Goal: Task Accomplishment & Management: Use online tool/utility

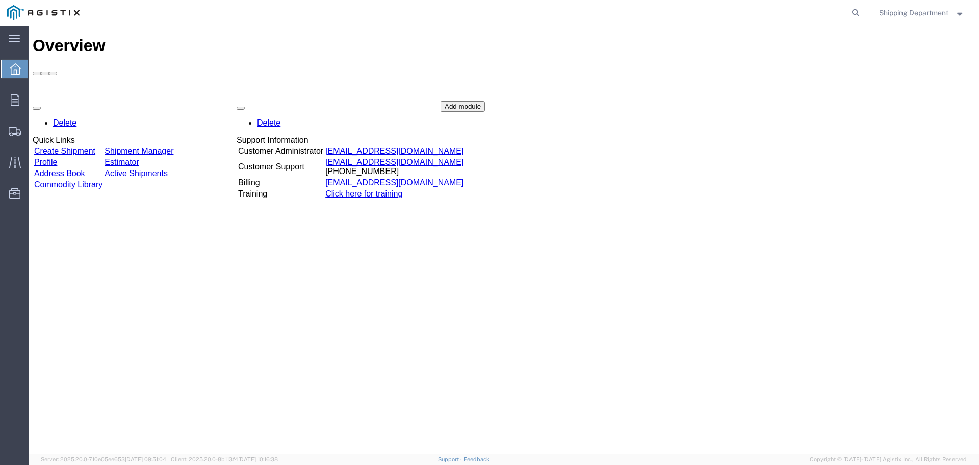
click at [84, 146] on link "Create Shipment" at bounding box center [64, 150] width 61 height 9
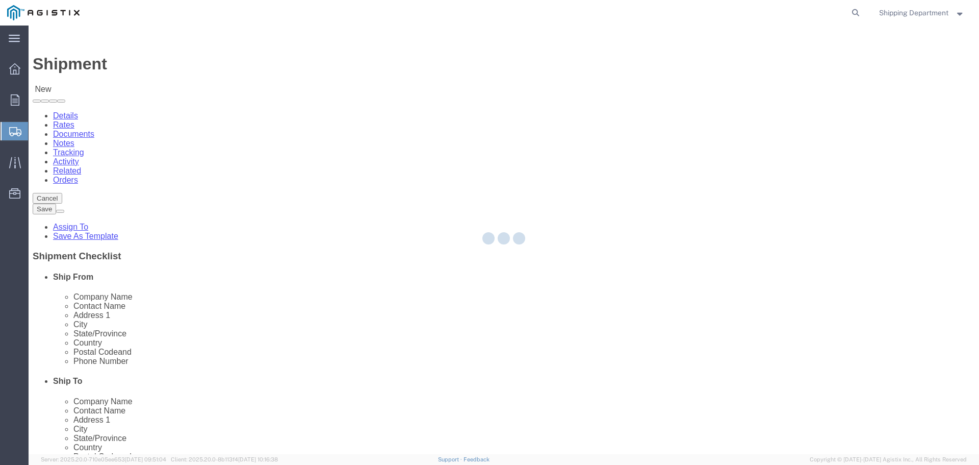
select select
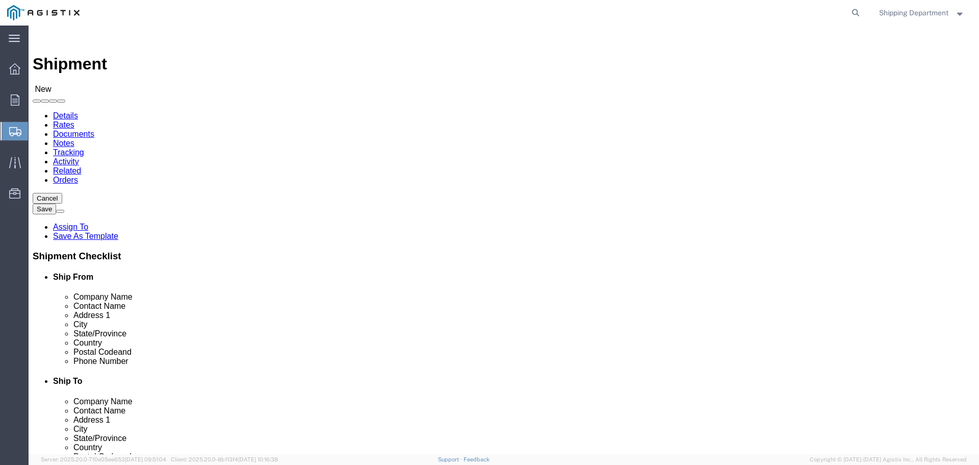
click select "Select [PERSON_NAME] Manufacturing Co PG&E"
select select "9596"
click select "Select [PERSON_NAME] Manufacturing Co PG&E"
select select "PURCHORD"
select select
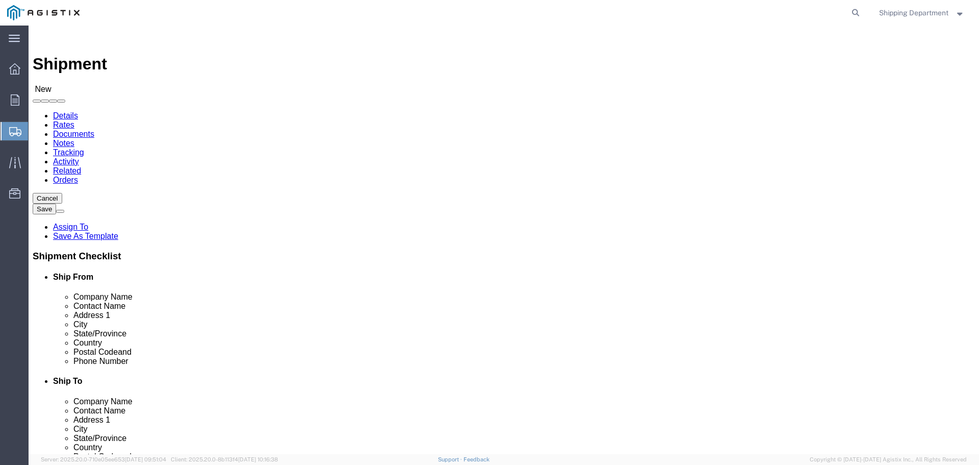
select select
click select "Select All Others [GEOGRAPHIC_DATA] [GEOGRAPHIC_DATA] [GEOGRAPHIC_DATA] [GEOGRA…"
select select "19745"
click select "Select All Others [GEOGRAPHIC_DATA] [GEOGRAPHIC_DATA] [GEOGRAPHIC_DATA] [GEOGRA…"
click span
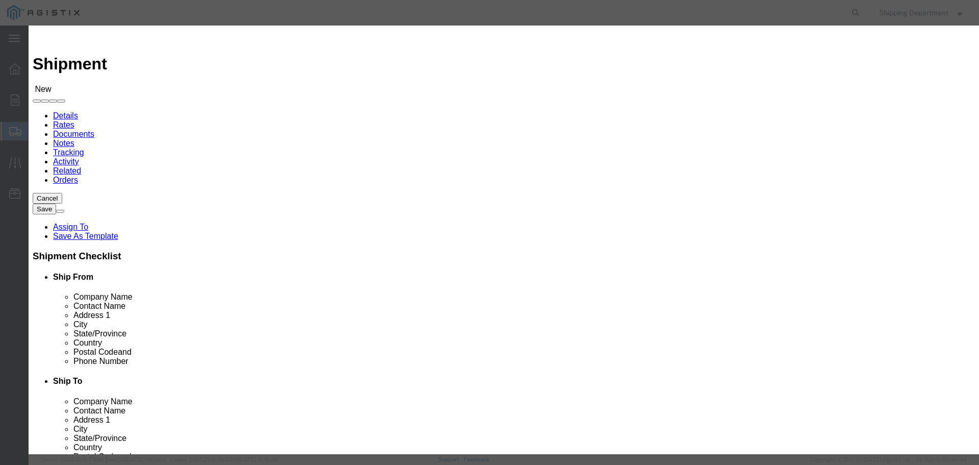
click link "Zip"
click button "Select"
select select
type input "[PERSON_NAME] MFG CO"
type input "[PERSON_NAME]"
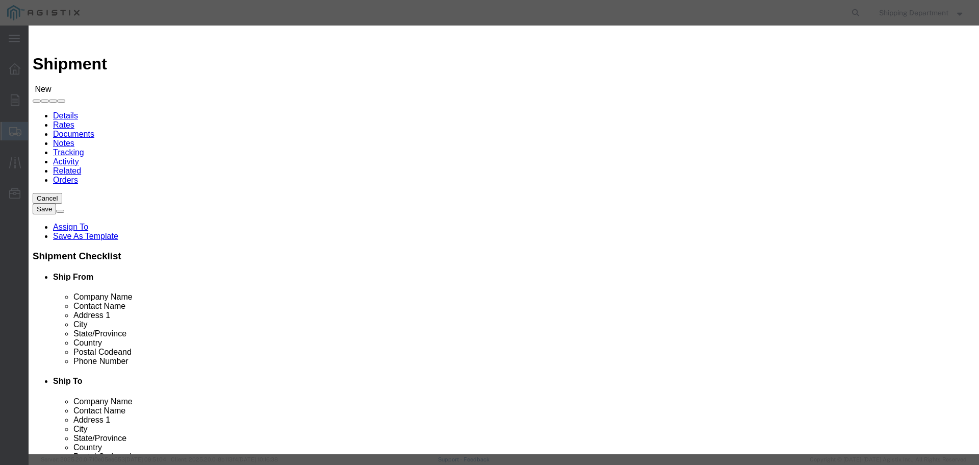
type input "2261 [PERSON_NAME] CT"
type input "[GEOGRAPHIC_DATA]"
type input "94565"
type input "5108563600"
select select "CA"
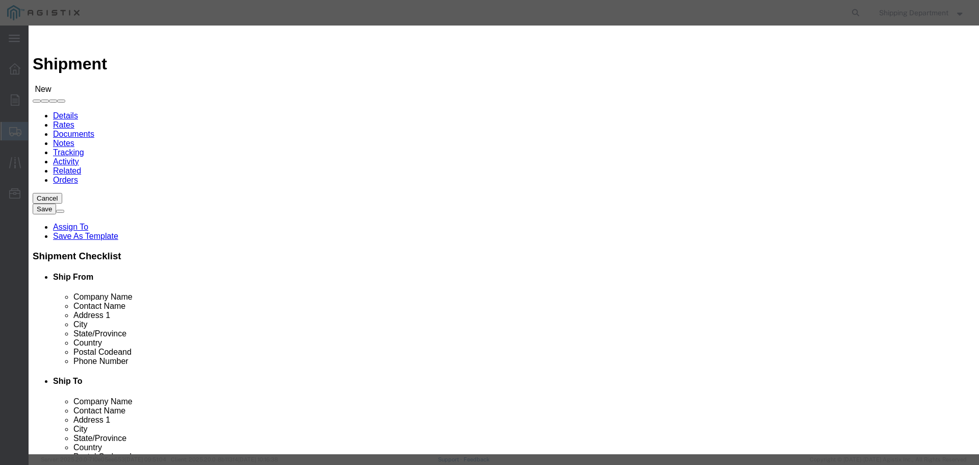
click button "Select"
select select
type input "PG&E - [GEOGRAPHIC_DATA]"
type input "RECEIVING DEPT"
type input "[STREET_ADDRESS]"
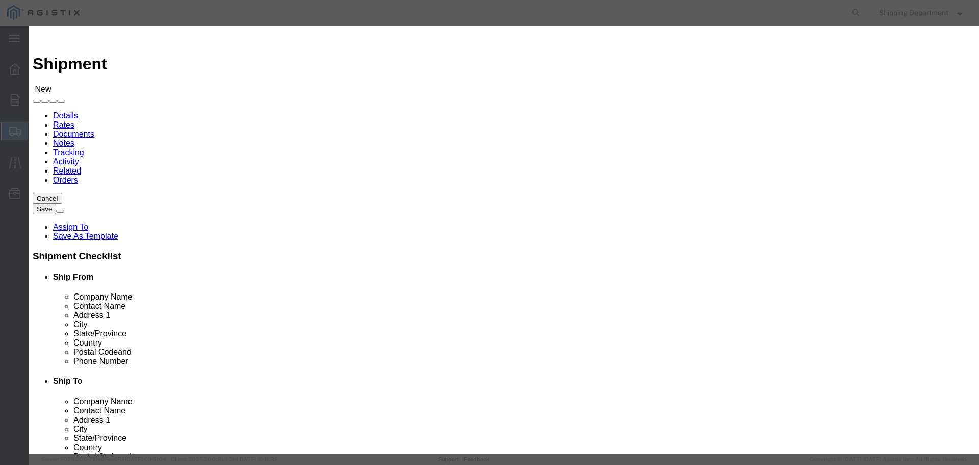
type input "[GEOGRAPHIC_DATA]"
type input "93725"
type input "5108563600"
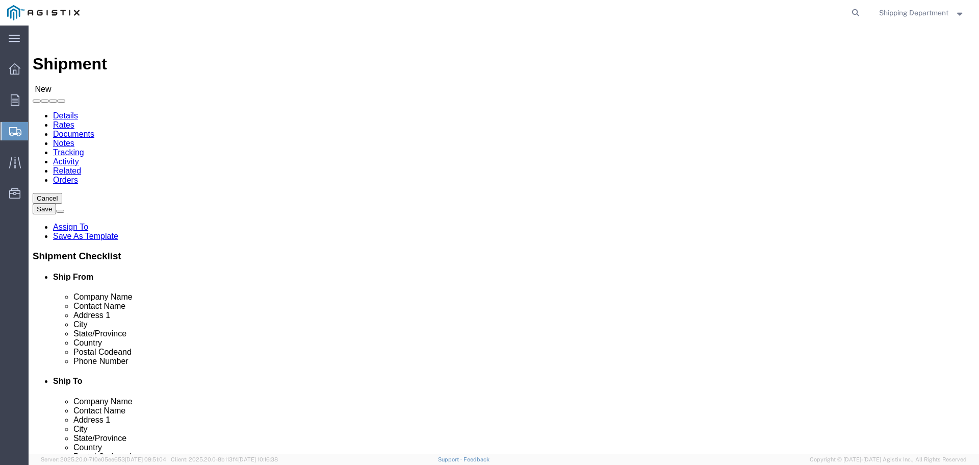
select select "CA"
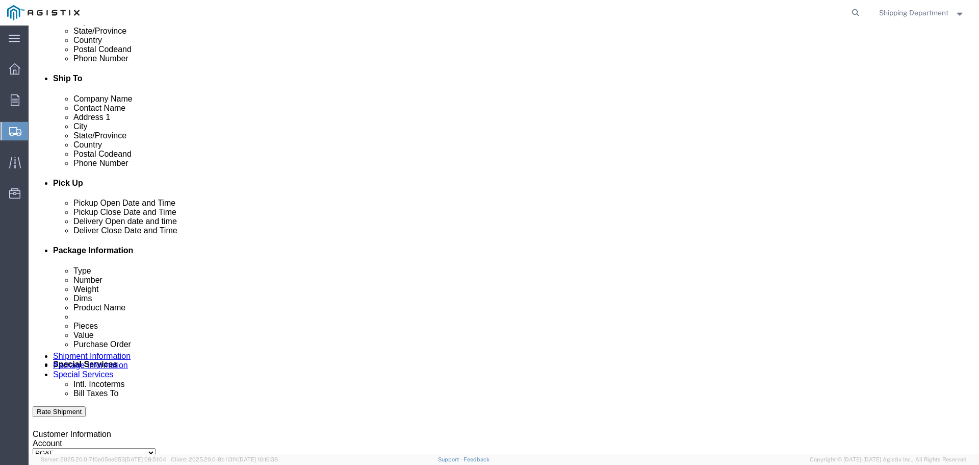
scroll to position [306, 0]
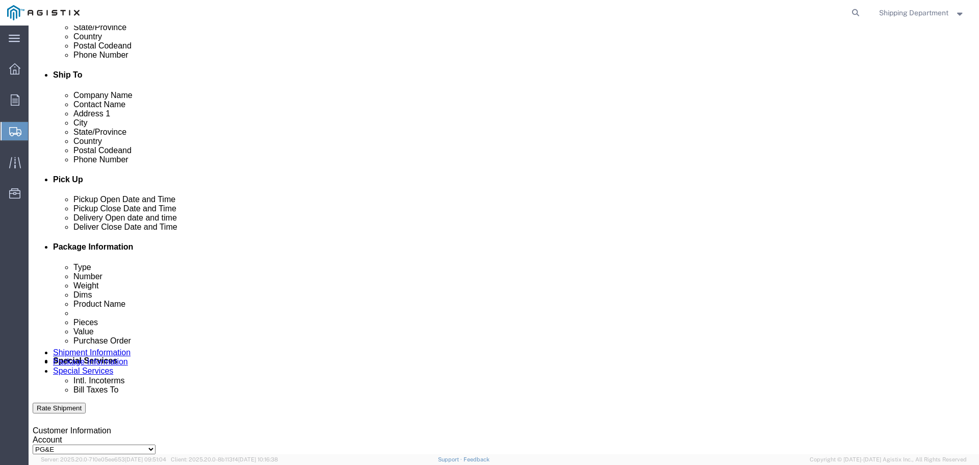
click div "[DATE] 1:00 PM"
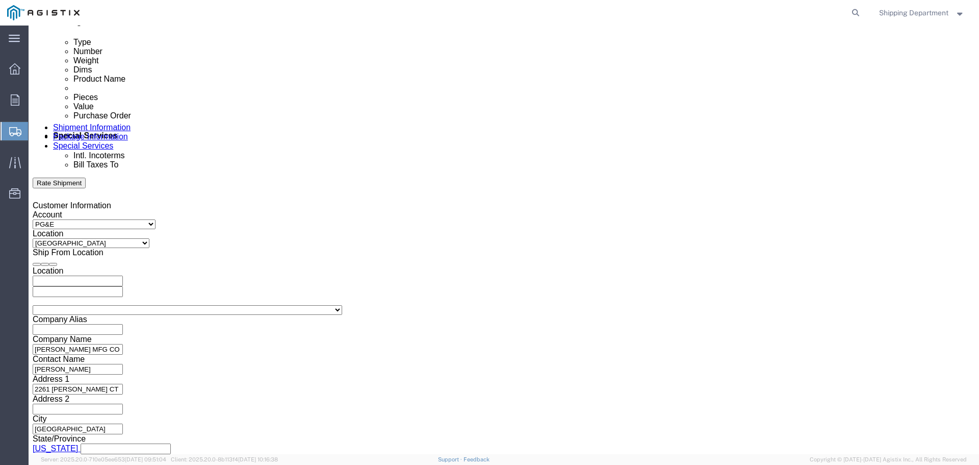
click input "1:00 PM"
click input "7:00 PM"
type input "7:00 AM"
click button "Apply"
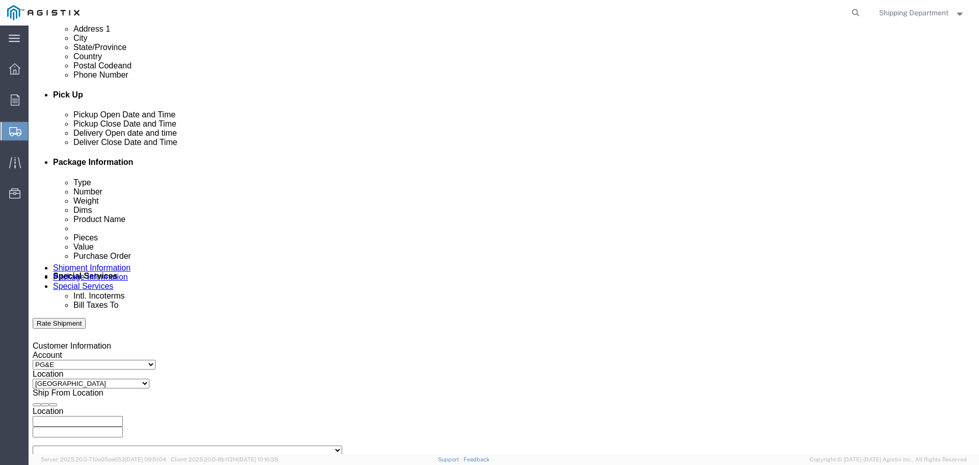
scroll to position [378, 0]
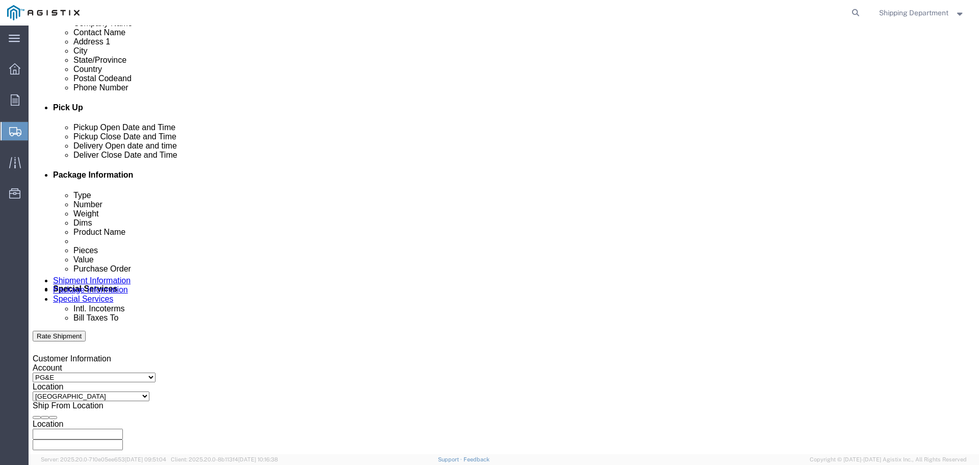
click div
click button "Apply"
click div
click button "Apply"
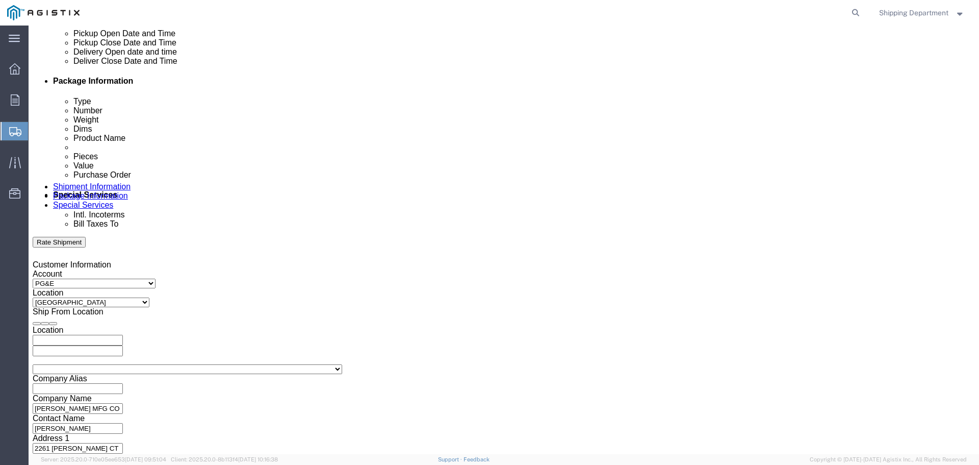
scroll to position [480, 0]
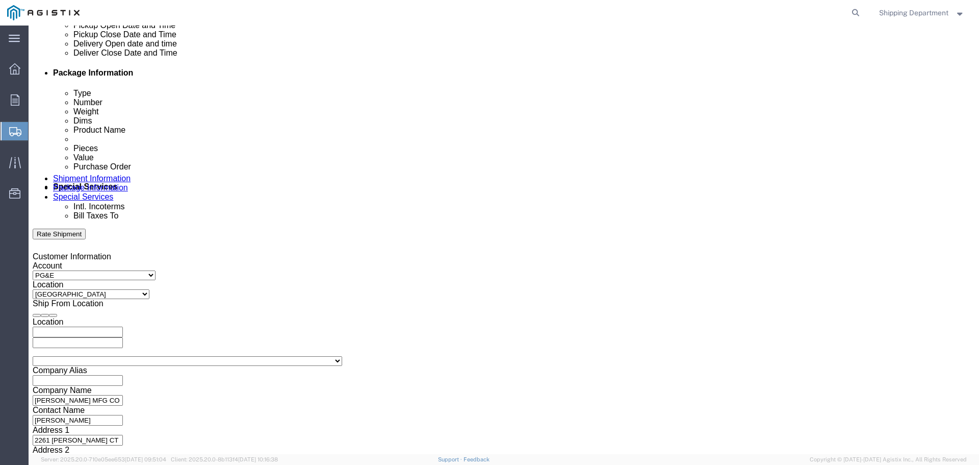
click input "text"
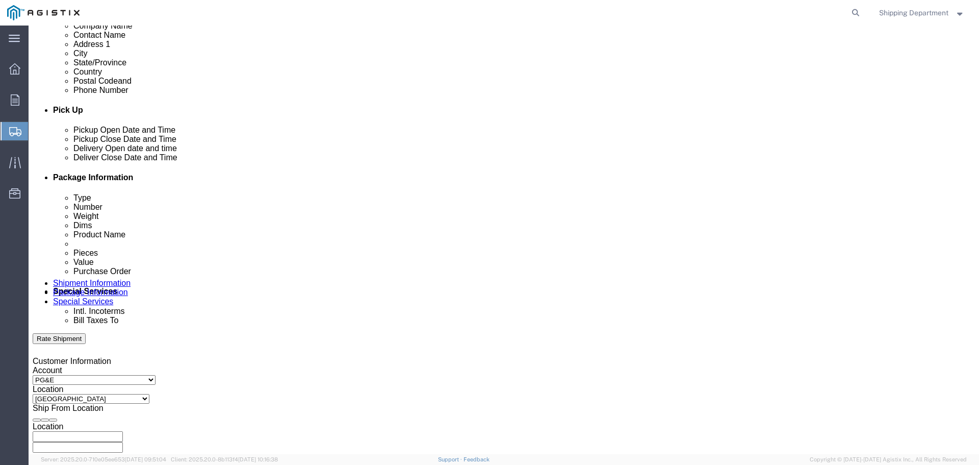
scroll to position [531, 0]
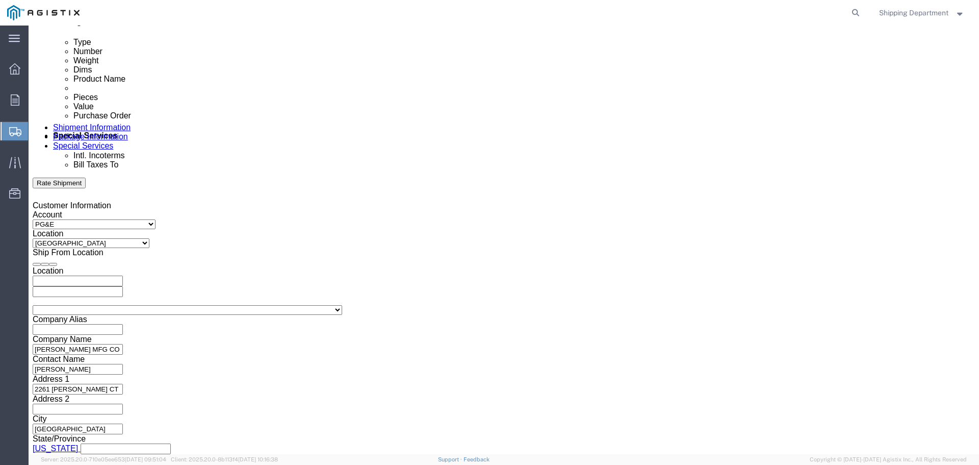
type input "3501415460"
click button "Continue"
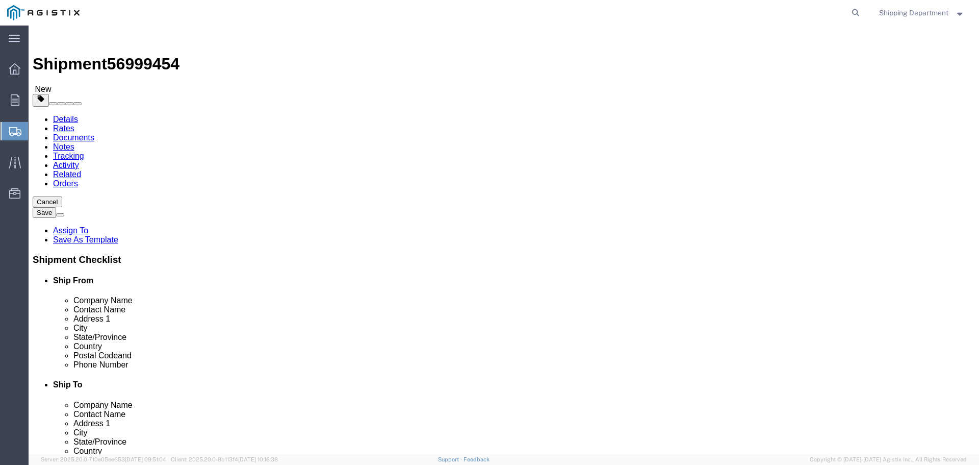
click select "Select Bulk Bundle(s) Cardboard Box(es) Carton(s) Crate(s) Drum(s) (Fiberboard)…"
select select "PONS"
click select "Select Bulk Bundle(s) Cardboard Box(es) Carton(s) Crate(s) Drum(s) (Fiberboard)…"
click input "1"
type input "10"
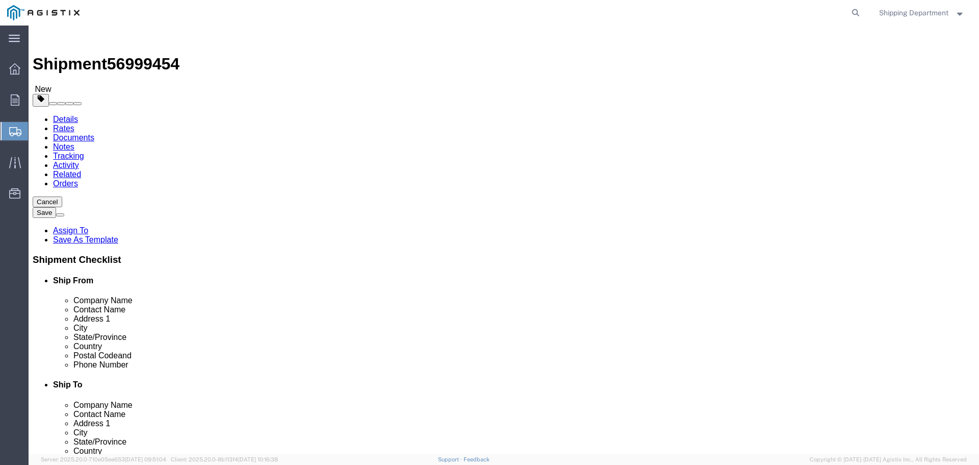
click input "text"
type input "96"
type input "48"
type input "58"
drag, startPoint x: 155, startPoint y: 255, endPoint x: 119, endPoint y: 257, distance: 35.8
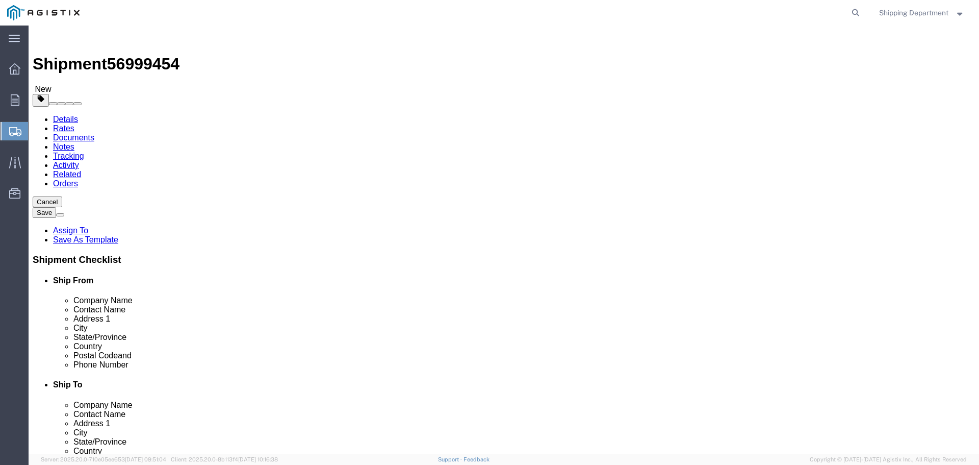
click div "Weight 0.00 Select kgs lbs Ship. t°"
type input "16000"
click div "10 x Pallet(s) Oversized (Not Stackable) Package Type Select Bulk Bundle(s) Car…"
click link "Add Content"
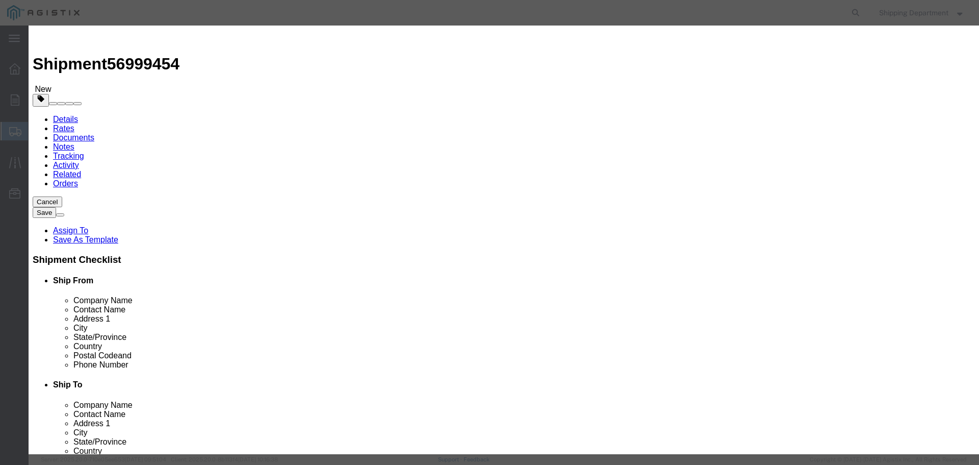
click input "text"
type input "m150591"
click td "Name: CROSSARM COMPOSITE TANGENT 8'"
select select
select select "USD"
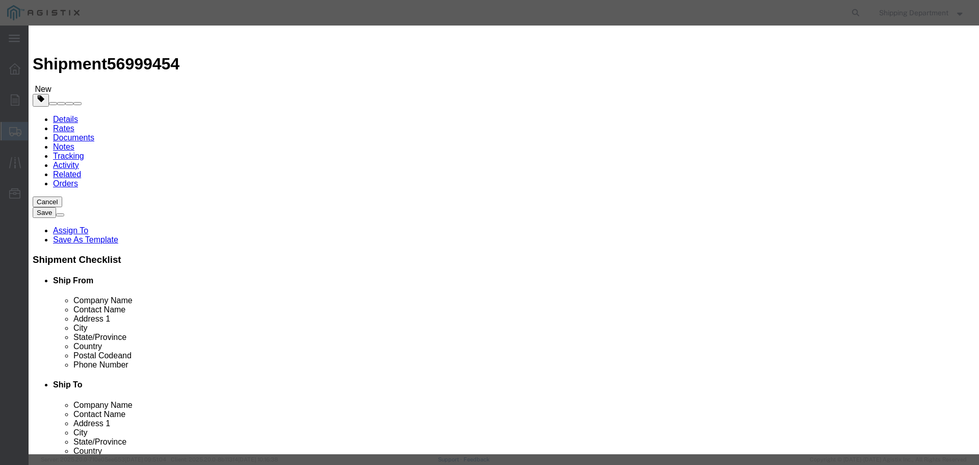
type input "CROSSARM COMPOSITE TANGENT 8'"
type input "M150591"
click input "text"
type input "420"
click input "text"
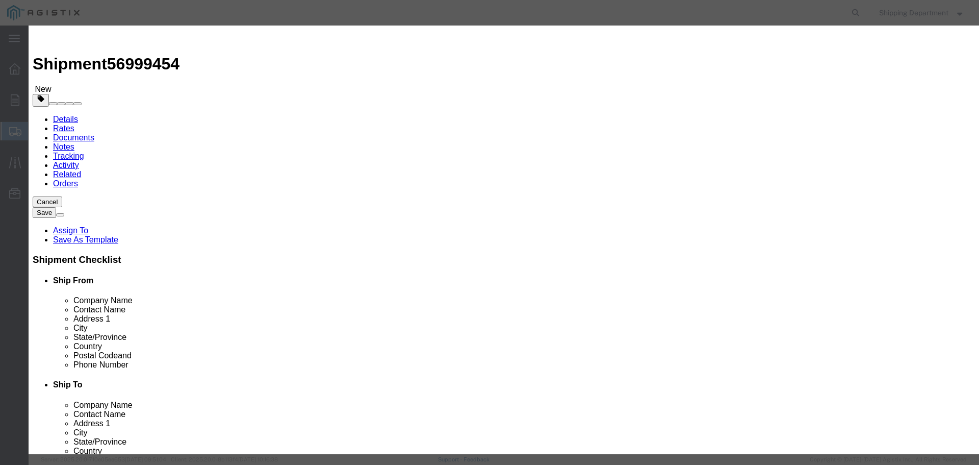
type input "1"
click select "Select 50 55 60 65 70 85 92.5 100 125 175 250 300 400"
select select "50"
click select "Select 50 55 60 65 70 85 92.5 100 125 175 250 300 400"
click button "Save & Close"
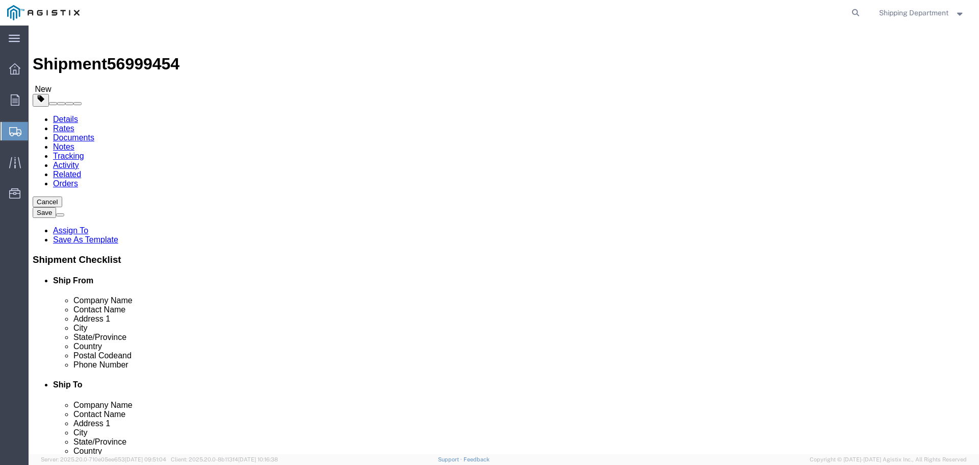
click button "Continue"
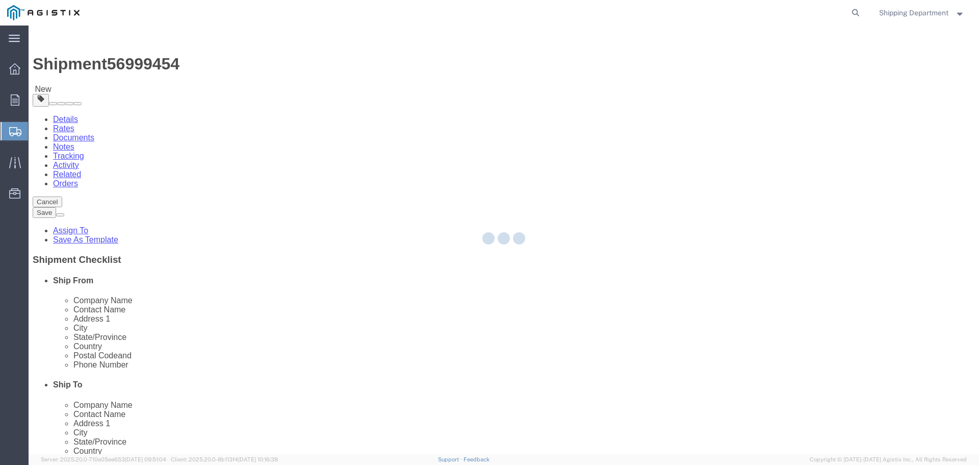
select select
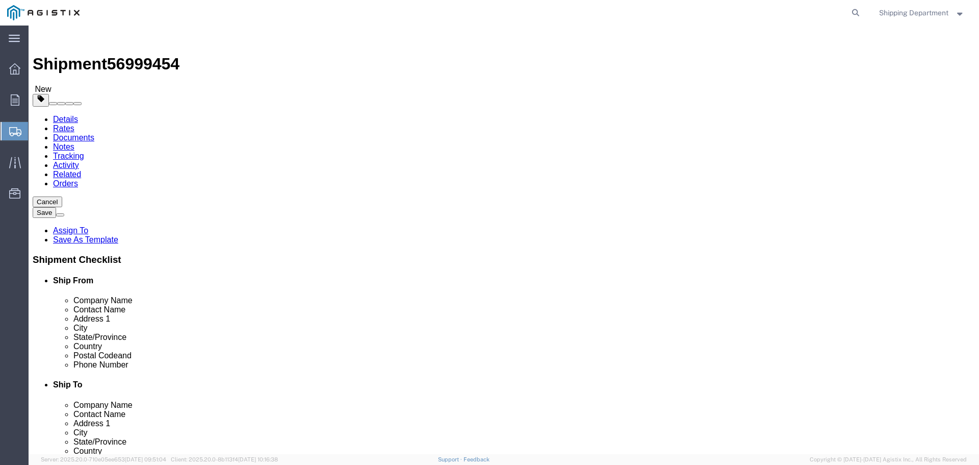
click button "Rate Shipment"
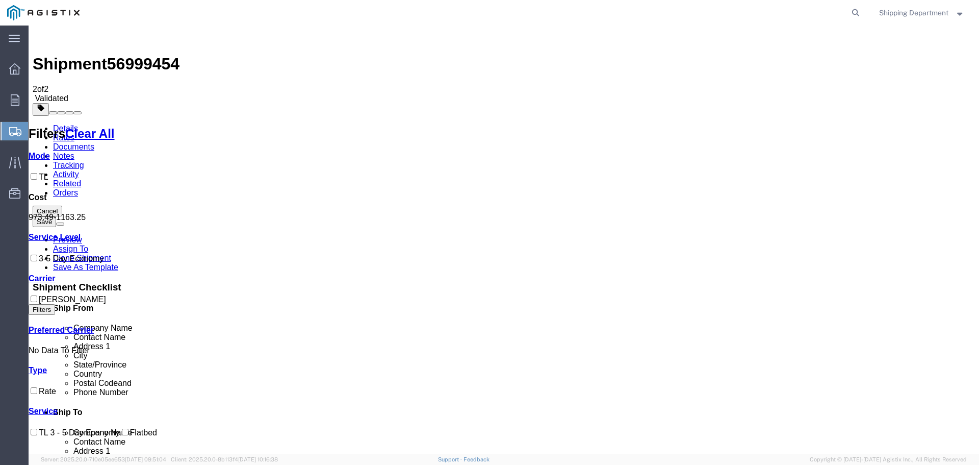
checkbox input "true"
